Goal: Task Accomplishment & Management: Use online tool/utility

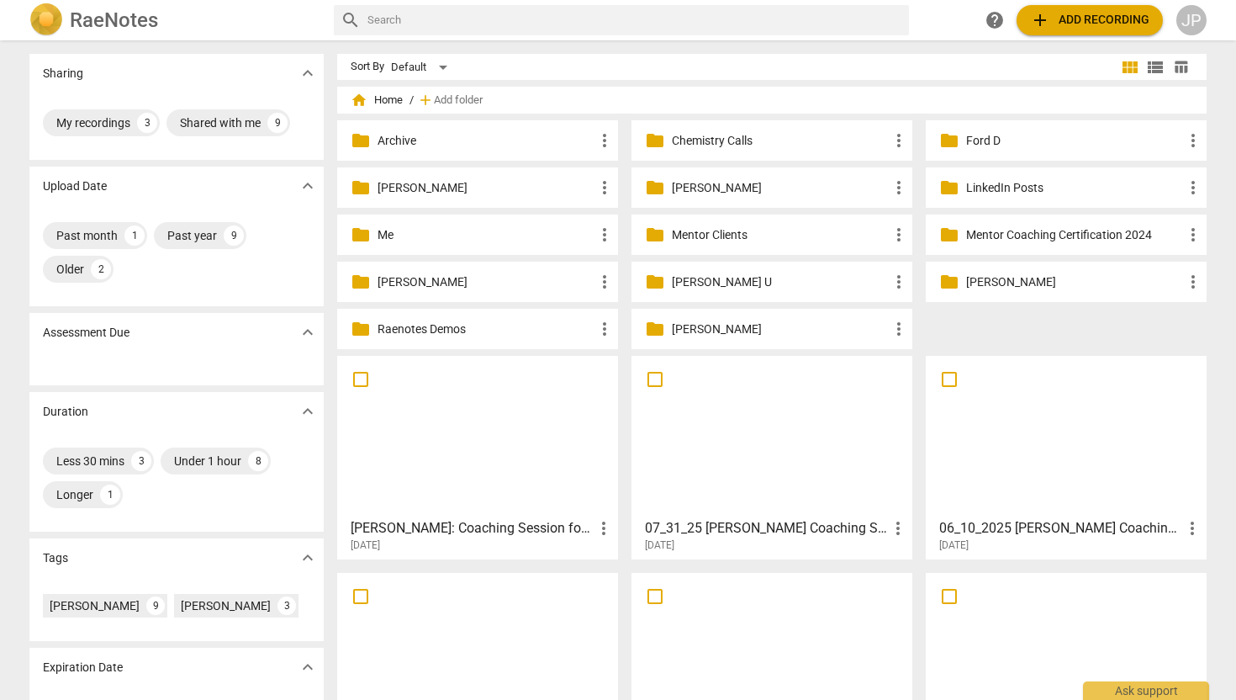
click at [997, 285] on p "[PERSON_NAME]" at bounding box center [1074, 282] width 217 height 18
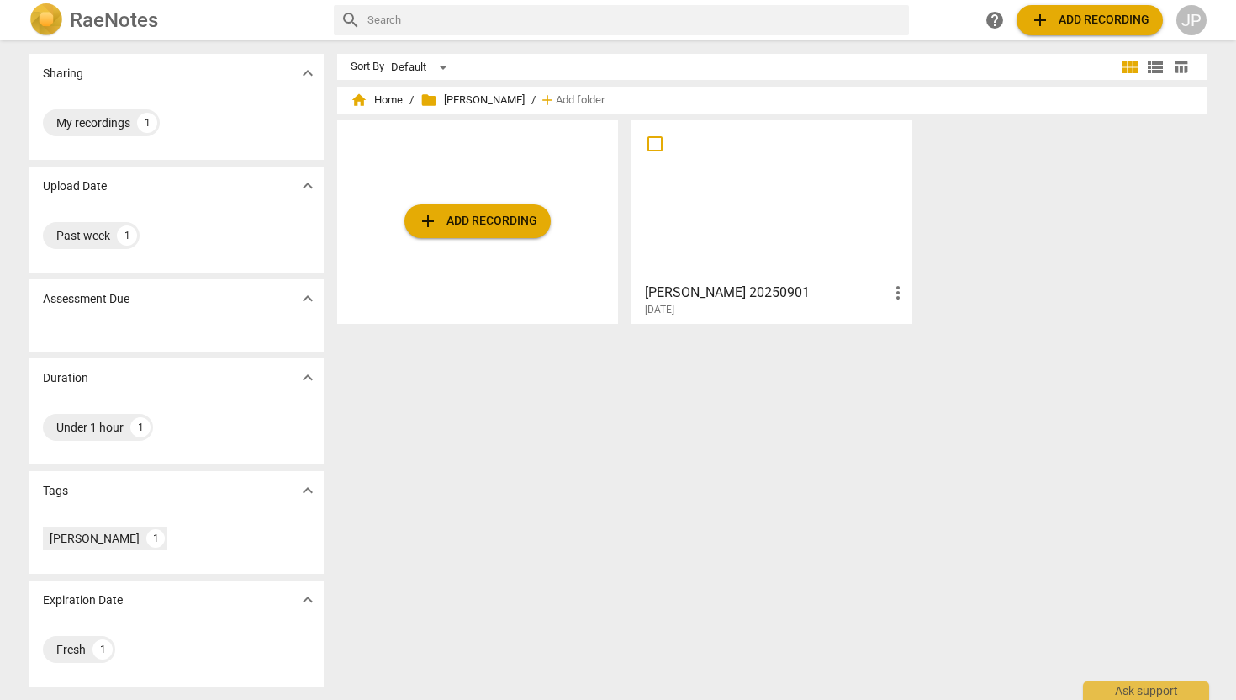
click at [485, 230] on span "add Add recording" at bounding box center [477, 221] width 119 height 20
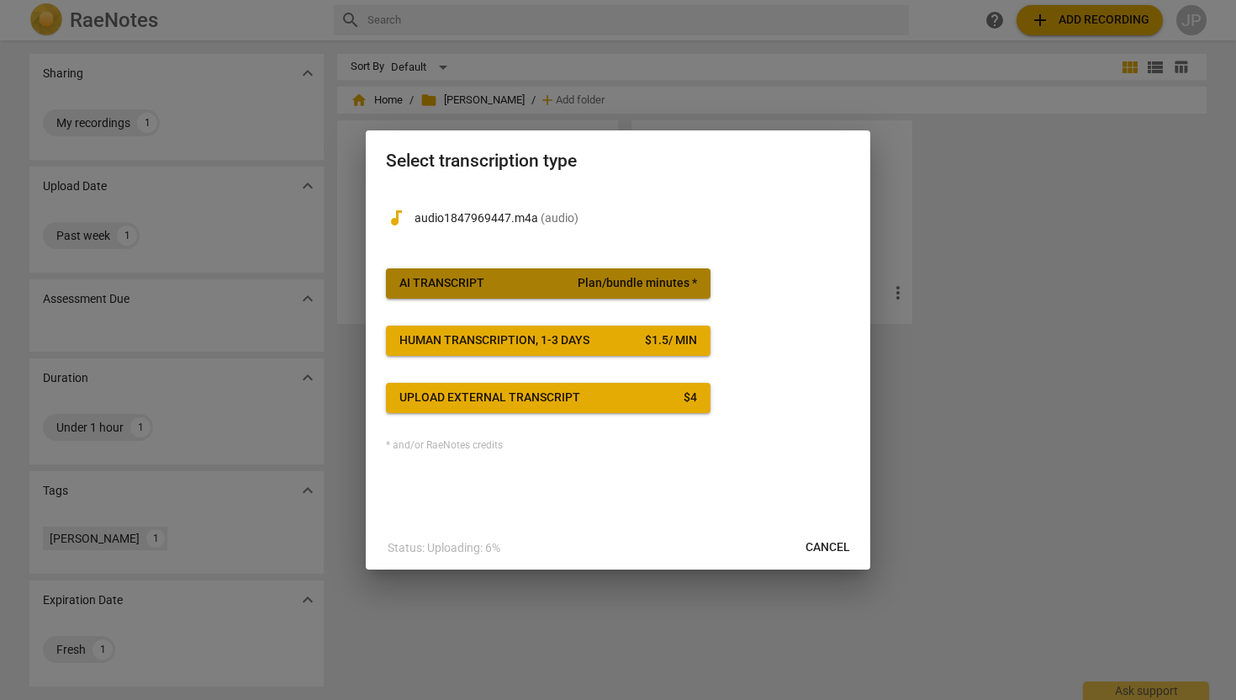
click at [492, 284] on span "AI Transcript Plan/bundle minutes *" at bounding box center [549, 283] width 298 height 17
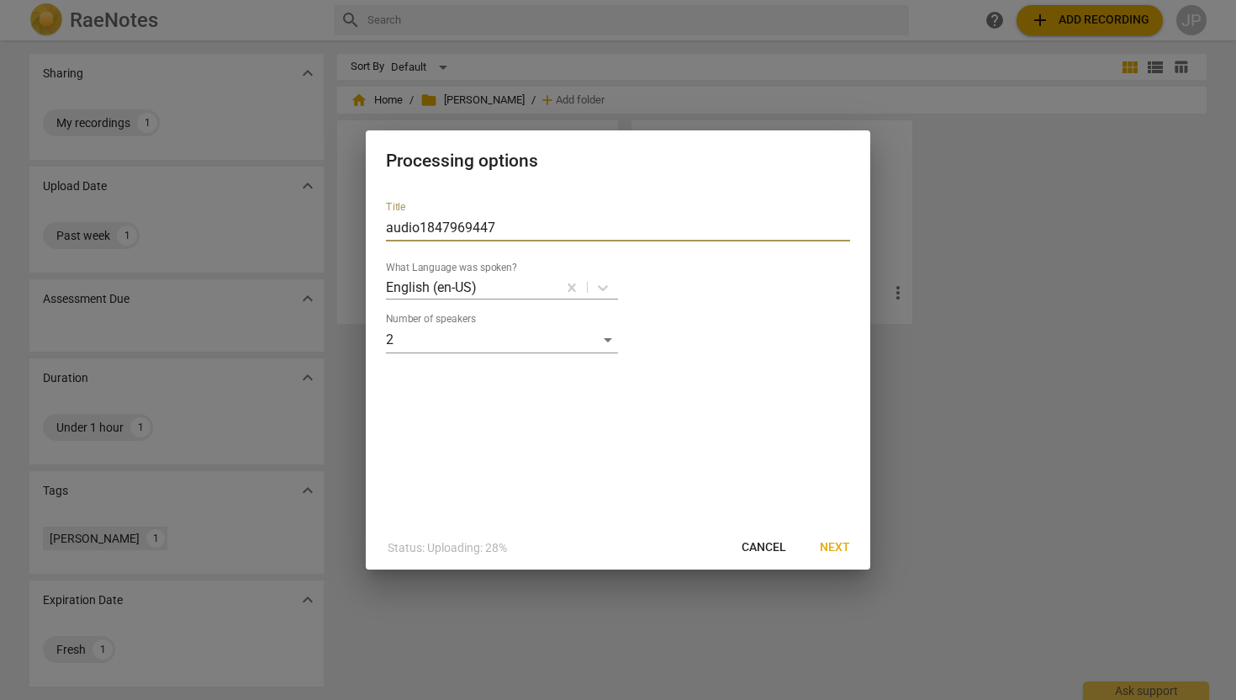
drag, startPoint x: 499, startPoint y: 227, endPoint x: 347, endPoint y: 220, distance: 151.6
click at [347, 220] on div "Processing options Title audio1847969447 What Language was spoken? English (en-…" at bounding box center [618, 350] width 1236 height 700
type input "[PERSON_NAME] 20250909"
click at [837, 548] on span "Next" at bounding box center [835, 547] width 30 height 17
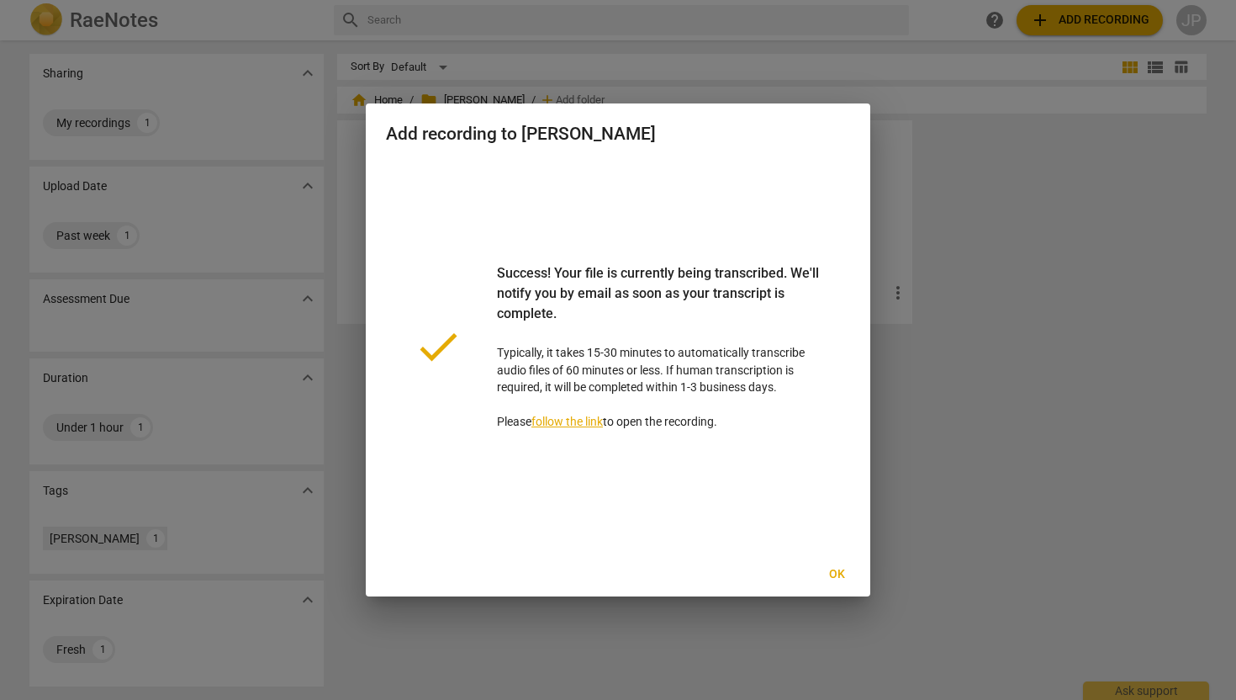
click at [834, 579] on span "Ok" at bounding box center [836, 574] width 27 height 17
